Goal: Information Seeking & Learning: Learn about a topic

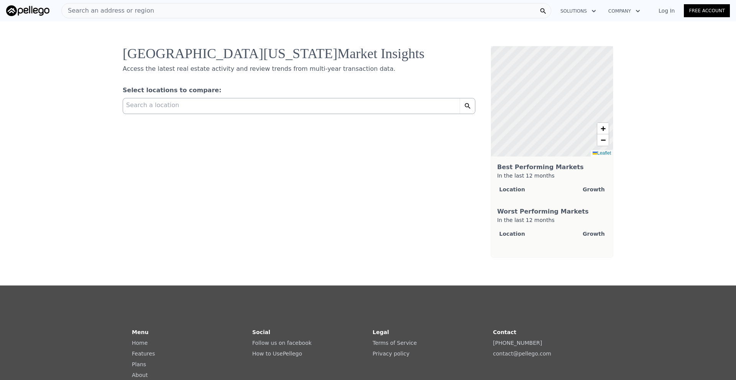
click at [160, 107] on span "Search a location" at bounding box center [152, 105] width 53 height 9
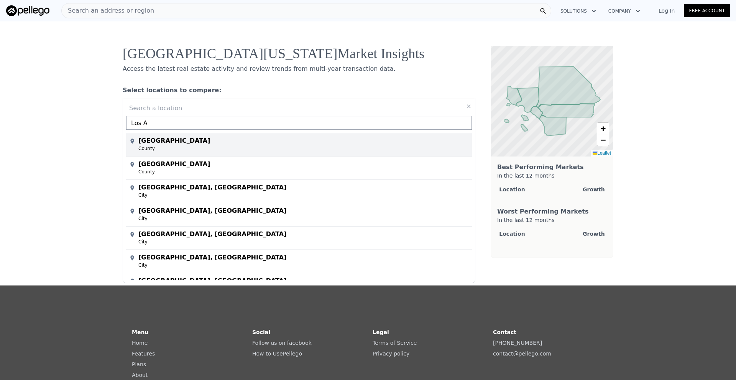
type input "Los A"
click at [162, 141] on div "[GEOGRAPHIC_DATA]" at bounding box center [300, 139] width 343 height 12
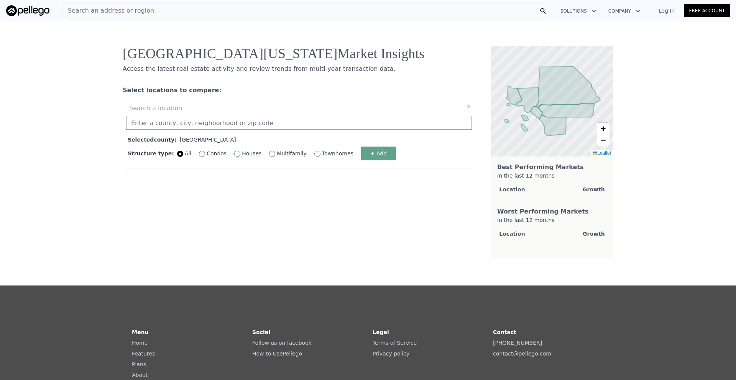
click at [234, 155] on input "Houses" at bounding box center [237, 154] width 6 height 6
radio input "true"
click at [370, 154] on button "+ Add" at bounding box center [378, 154] width 35 height 14
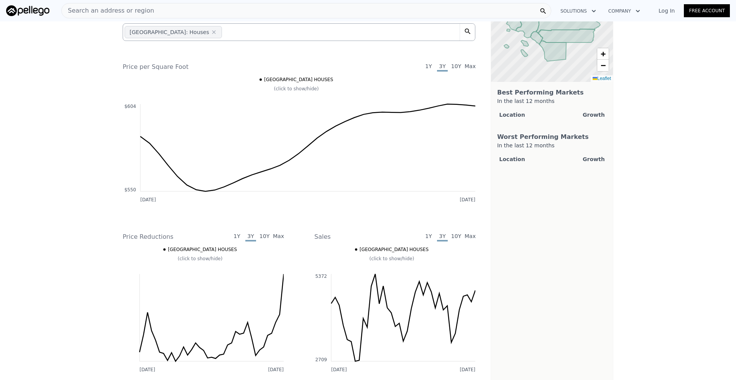
scroll to position [76, 0]
click at [456, 64] on span "10Y" at bounding box center [456, 65] width 11 height 9
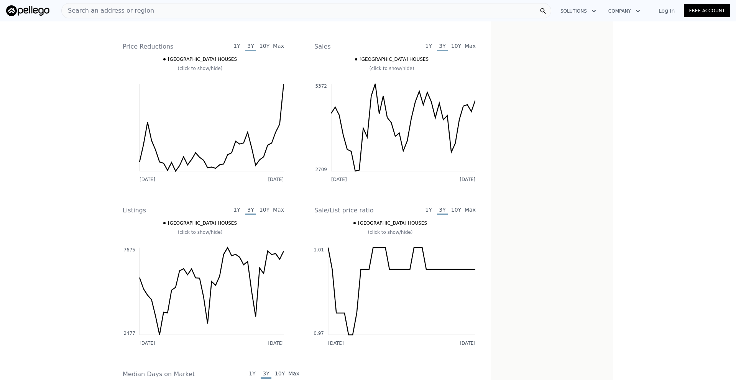
scroll to position [0, 0]
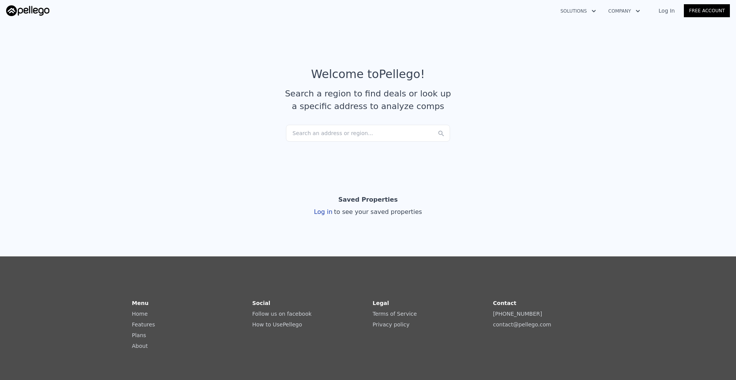
click at [589, 12] on button "Solutions" at bounding box center [578, 11] width 48 height 14
click at [473, 72] on article "Welcome to Pellego ! Search a region to find deals or look up a specific addres…" at bounding box center [368, 95] width 490 height 57
click at [362, 128] on div "Search an address or region..." at bounding box center [368, 133] width 164 height 17
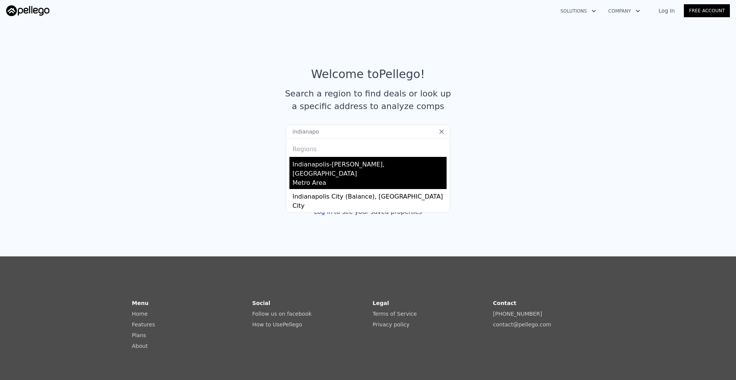
type input "indianapo"
click at [364, 159] on div "Indianapolis-Carmel-Anderson, IN" at bounding box center [369, 167] width 154 height 21
